Goal: Book appointment/travel/reservation

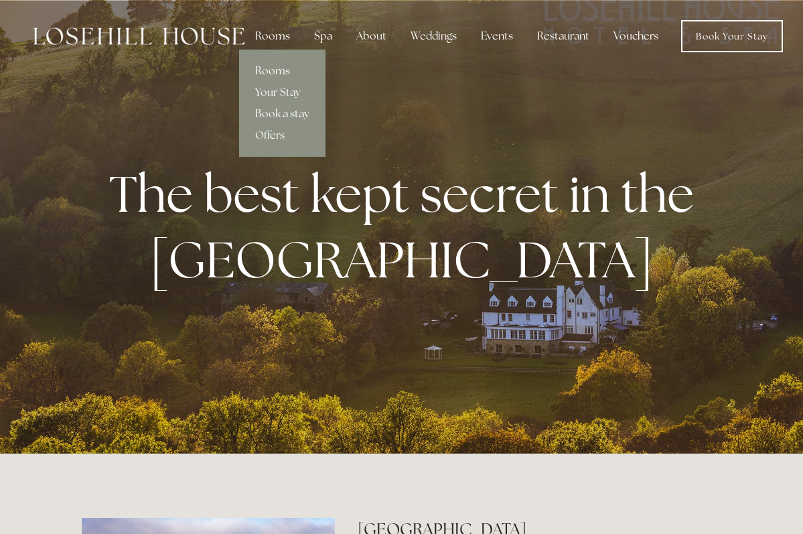
click at [270, 69] on link "Rooms" at bounding box center [282, 70] width 86 height 21
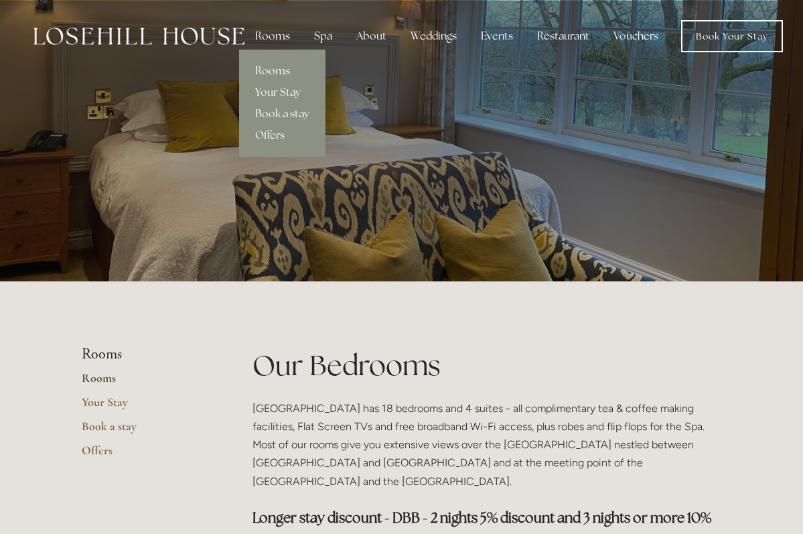
click at [265, 90] on link "Your Stay" at bounding box center [282, 92] width 86 height 21
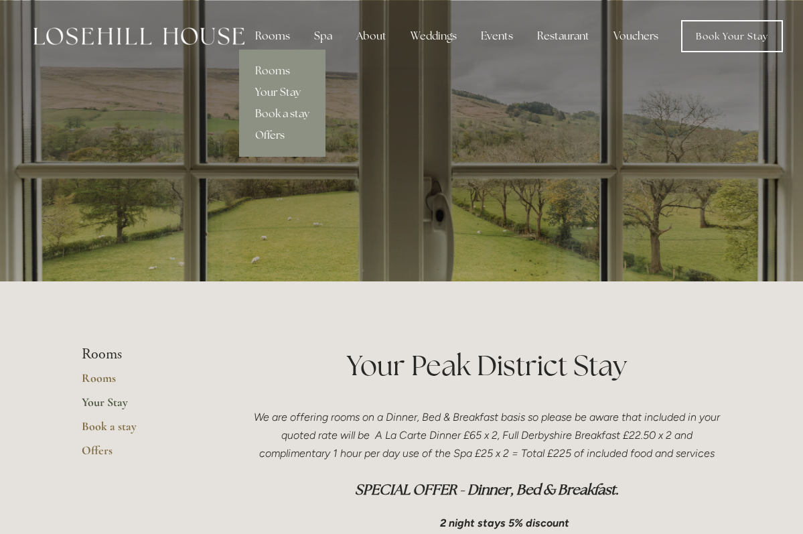
click at [269, 135] on link "Offers" at bounding box center [282, 135] width 86 height 21
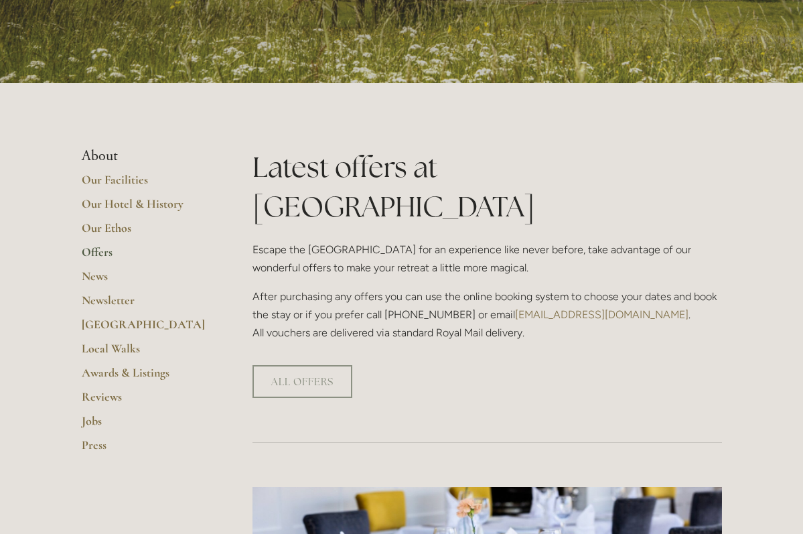
scroll to position [202, 0]
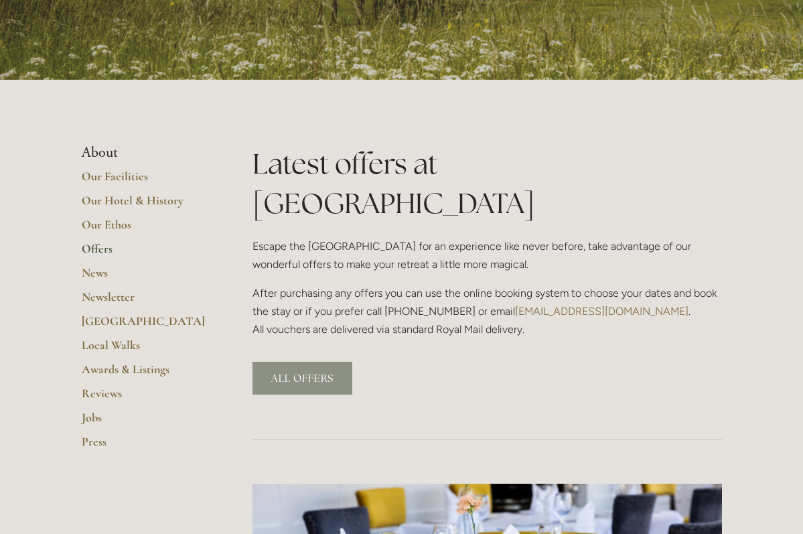
click at [295, 362] on link "ALL OFFERS" at bounding box center [303, 378] width 100 height 33
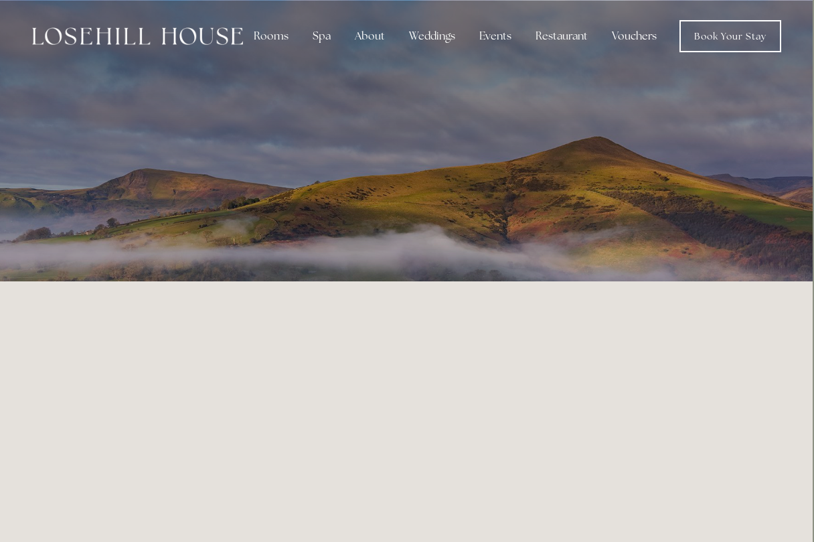
scroll to position [0, 1]
click at [705, 33] on link "Book Your Stay" at bounding box center [731, 36] width 102 height 32
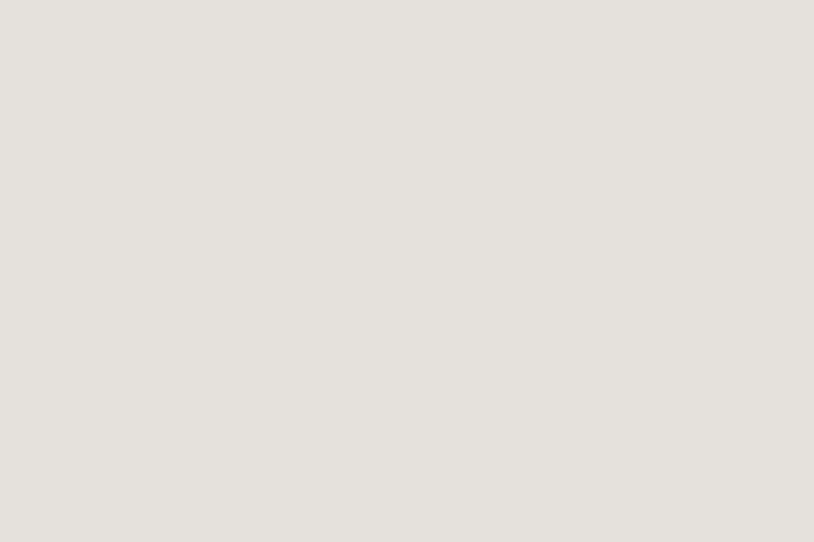
scroll to position [1553, 0]
